Goal: Use online tool/utility

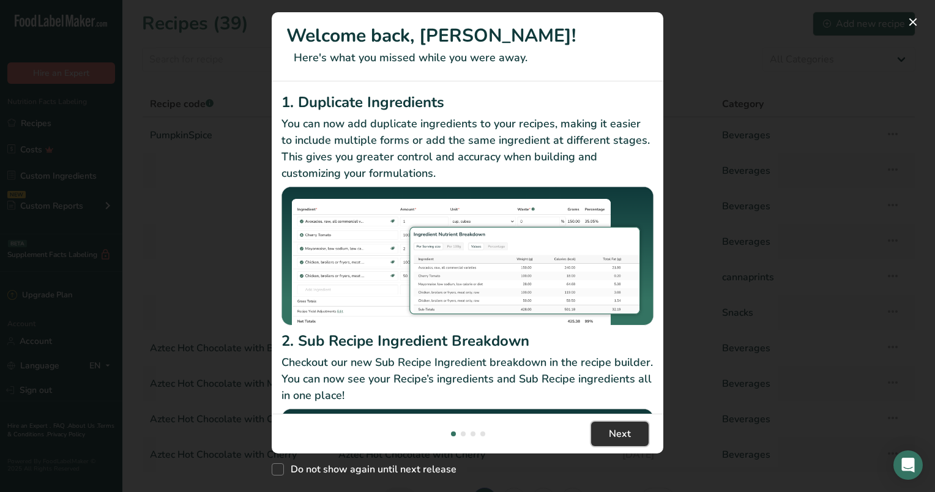
click at [613, 436] on span "Next" at bounding box center [620, 434] width 22 height 15
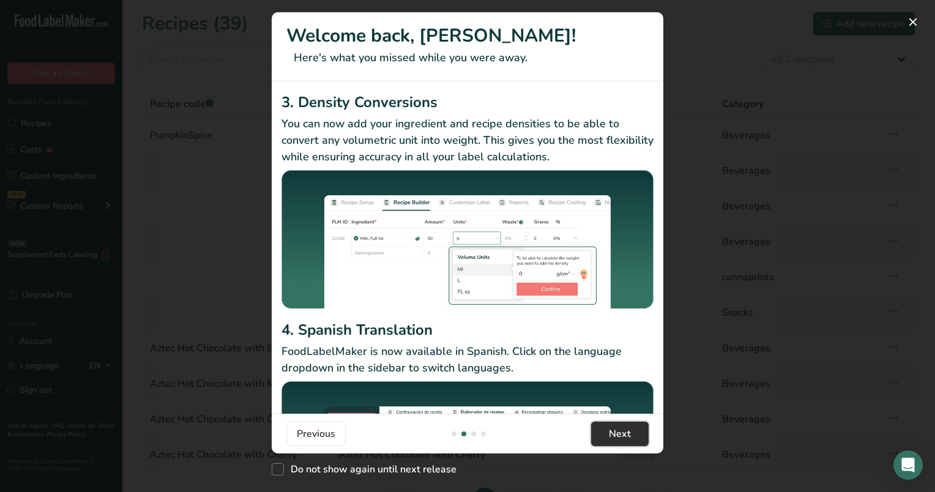
click at [613, 436] on span "Next" at bounding box center [620, 434] width 22 height 15
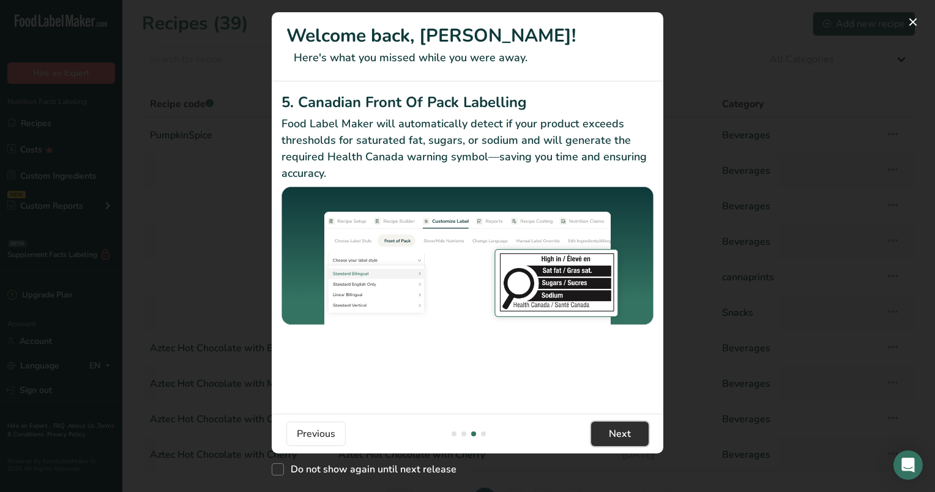
click at [613, 436] on span "Next" at bounding box center [620, 434] width 22 height 15
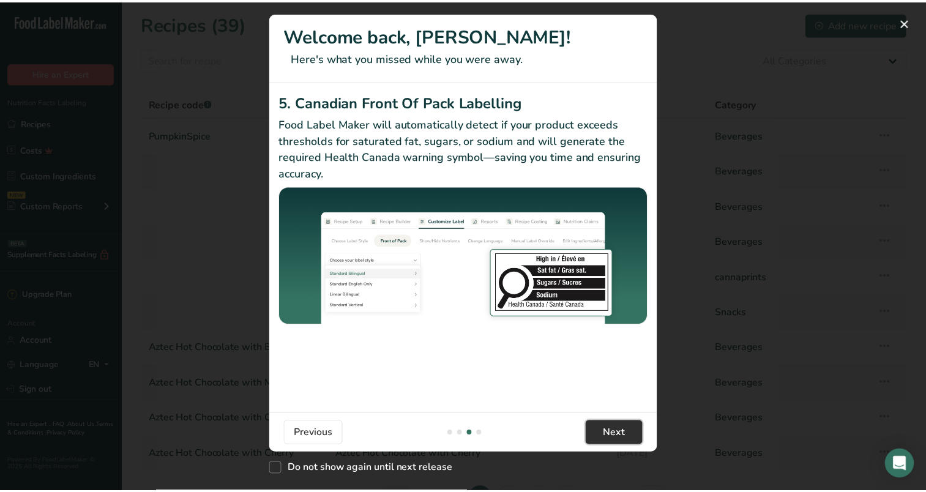
scroll to position [0, 1175]
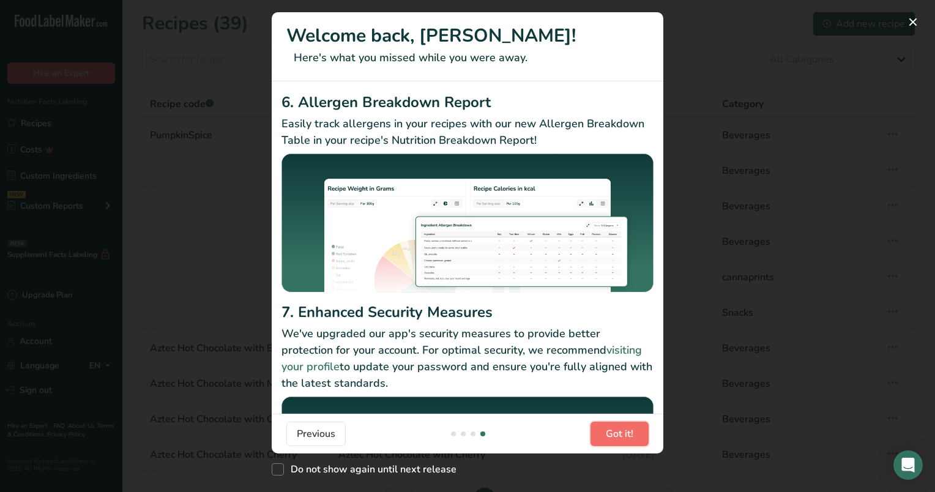
click at [613, 436] on span "Got it!" at bounding box center [620, 434] width 28 height 15
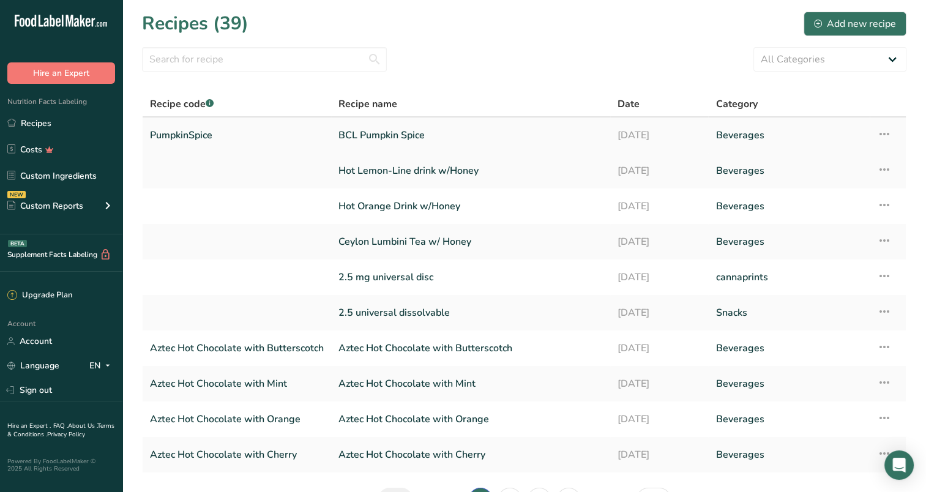
click at [324, 138] on td "PumpkinSpice" at bounding box center [237, 135] width 189 height 35
click at [371, 135] on link "BCL Pumpkin Spice" at bounding box center [470, 135] width 264 height 26
